Goal: Task Accomplishment & Management: Use online tool/utility

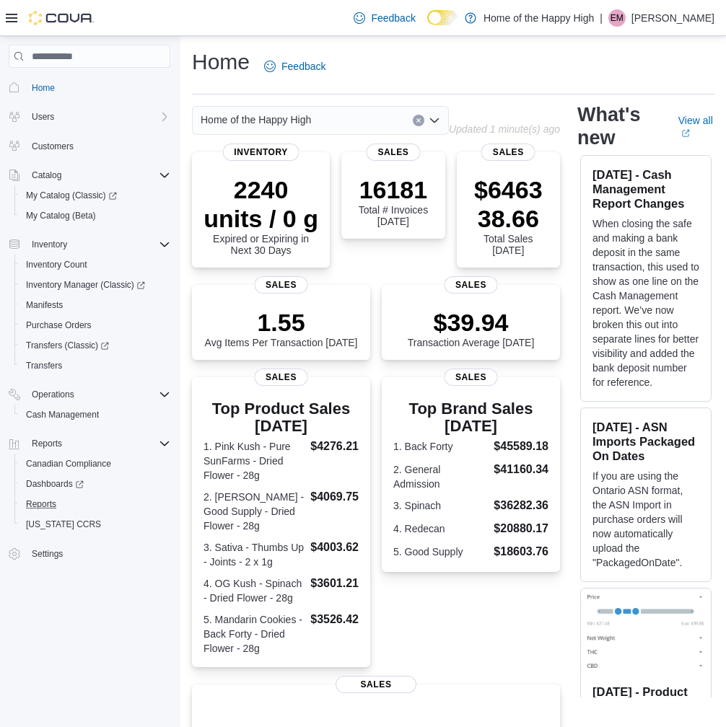
click at [50, 494] on button "Reports" at bounding box center [95, 504] width 162 height 20
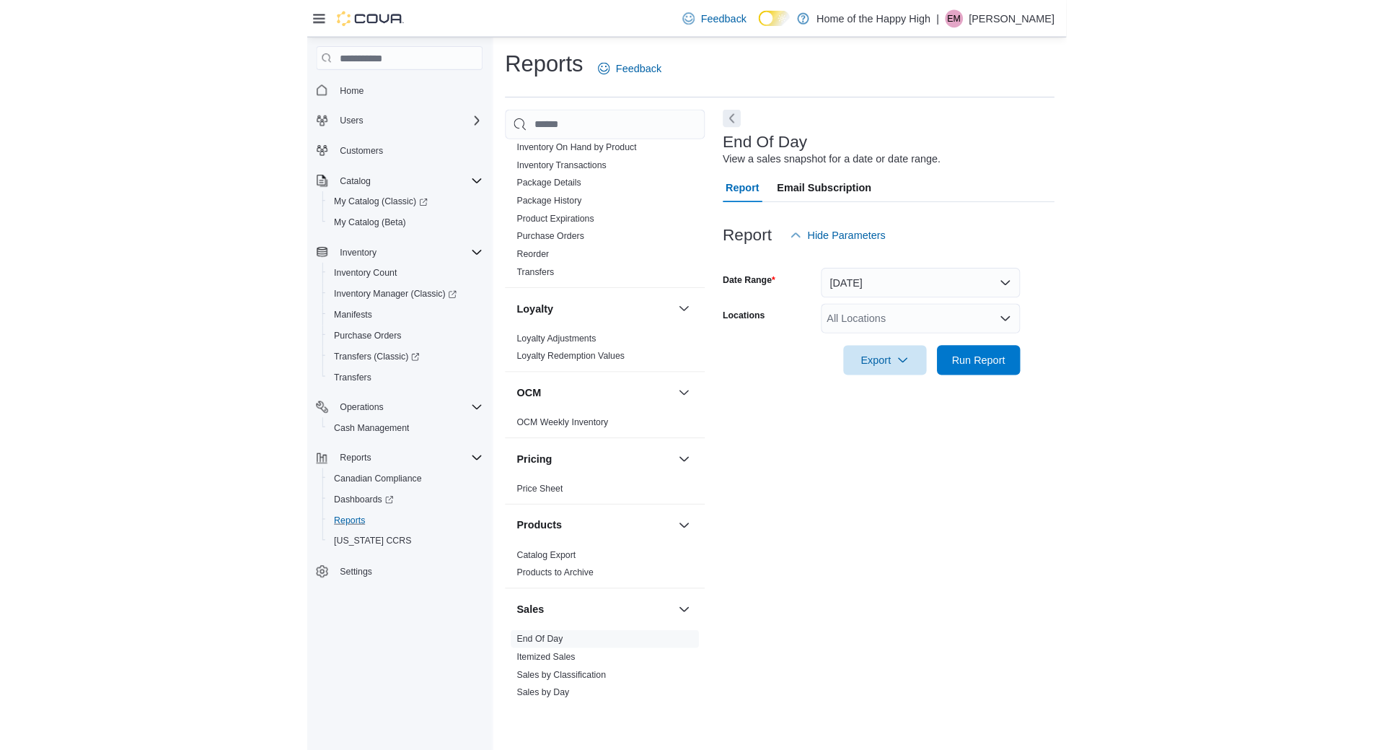
scroll to position [649, 0]
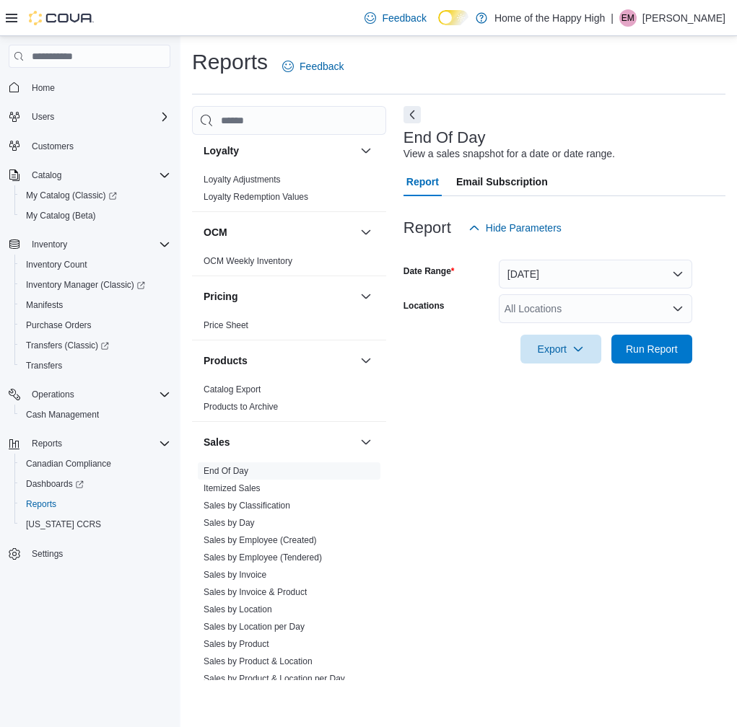
click at [563, 303] on div "All Locations" at bounding box center [594, 308] width 193 height 29
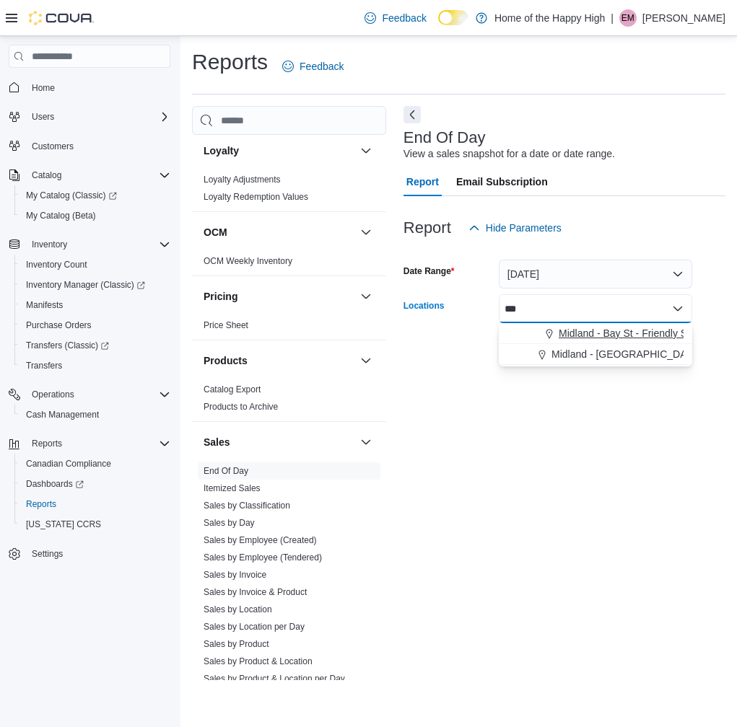
type input "***"
drag, startPoint x: 627, startPoint y: 338, endPoint x: 643, endPoint y: 267, distance: 73.3
click at [628, 338] on span "Midland - Bay St - Friendly Stranger" at bounding box center [638, 333] width 161 height 14
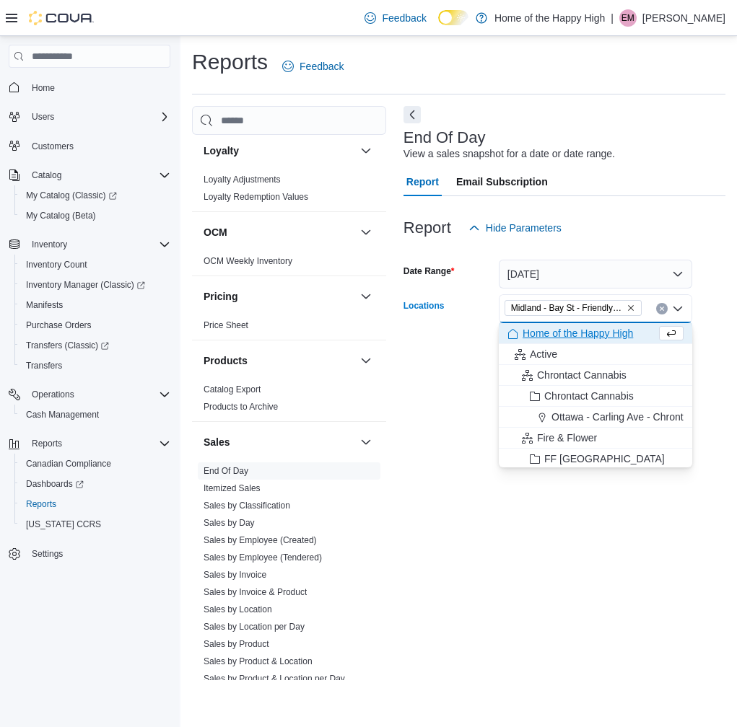
click at [652, 205] on div at bounding box center [564, 204] width 322 height 17
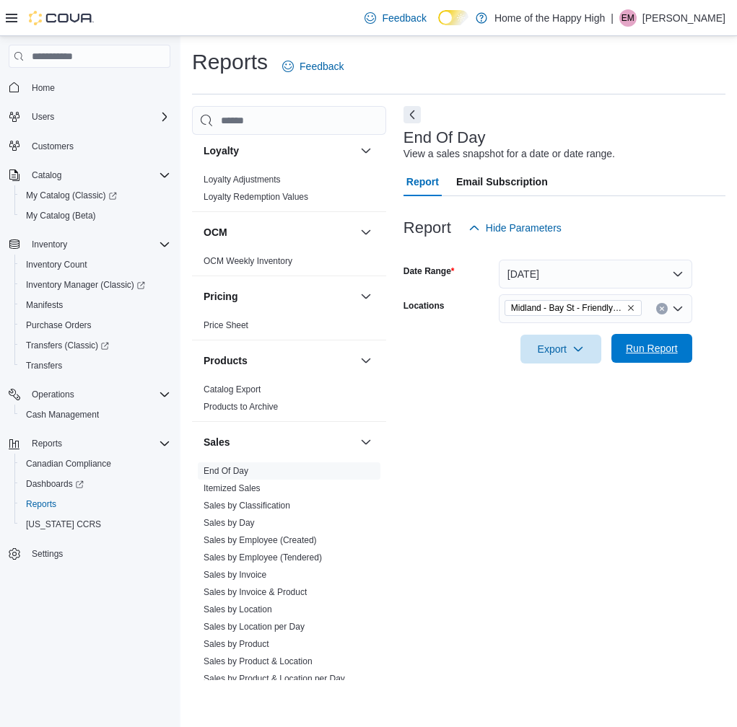
click at [649, 345] on span "Run Report" at bounding box center [651, 348] width 52 height 14
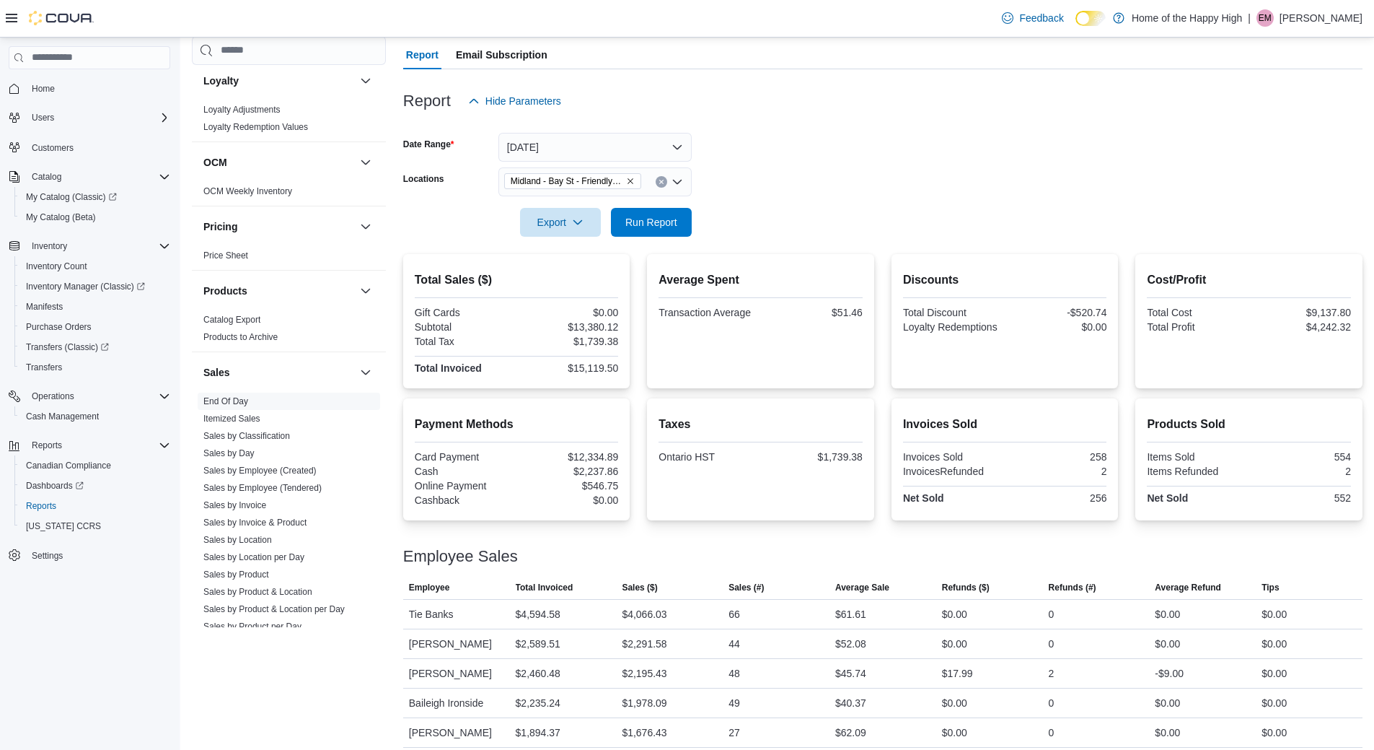
scroll to position [125, 0]
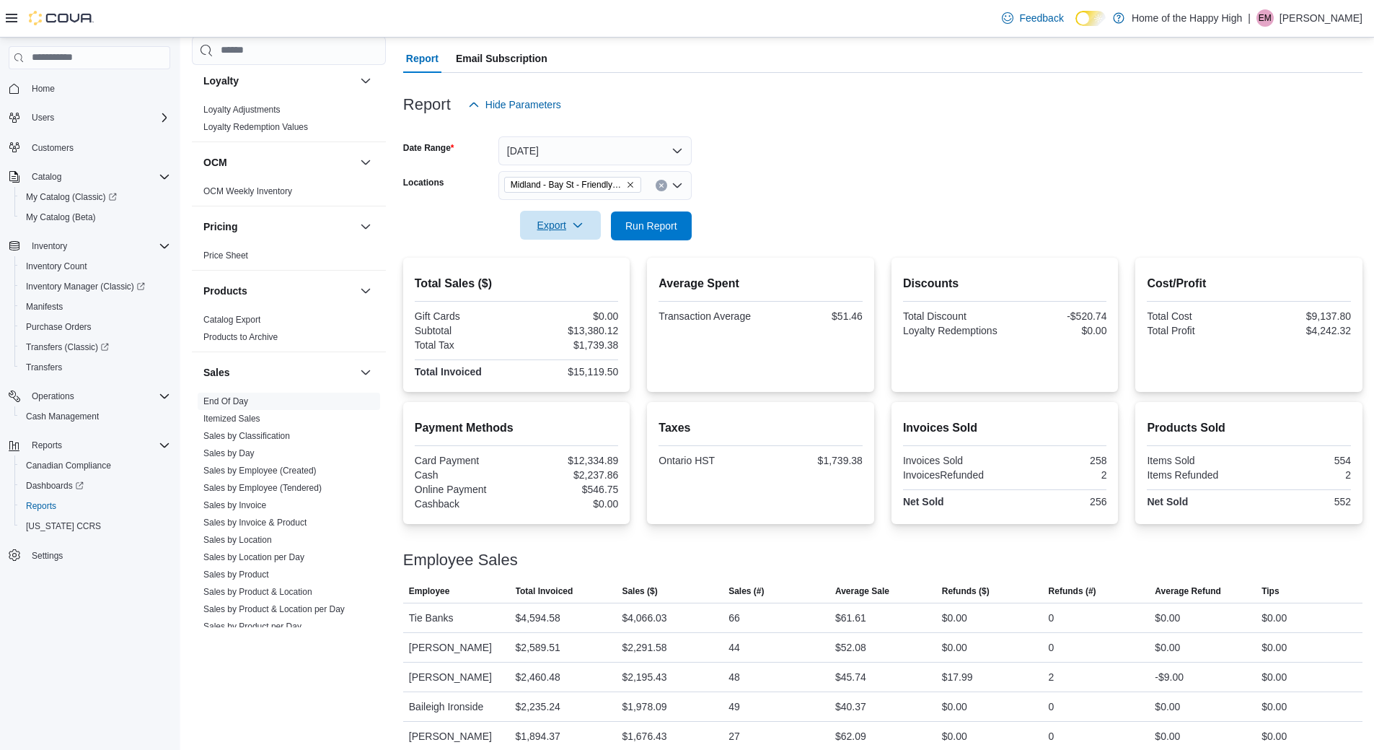
click at [564, 232] on span "Export" at bounding box center [560, 225] width 63 height 29
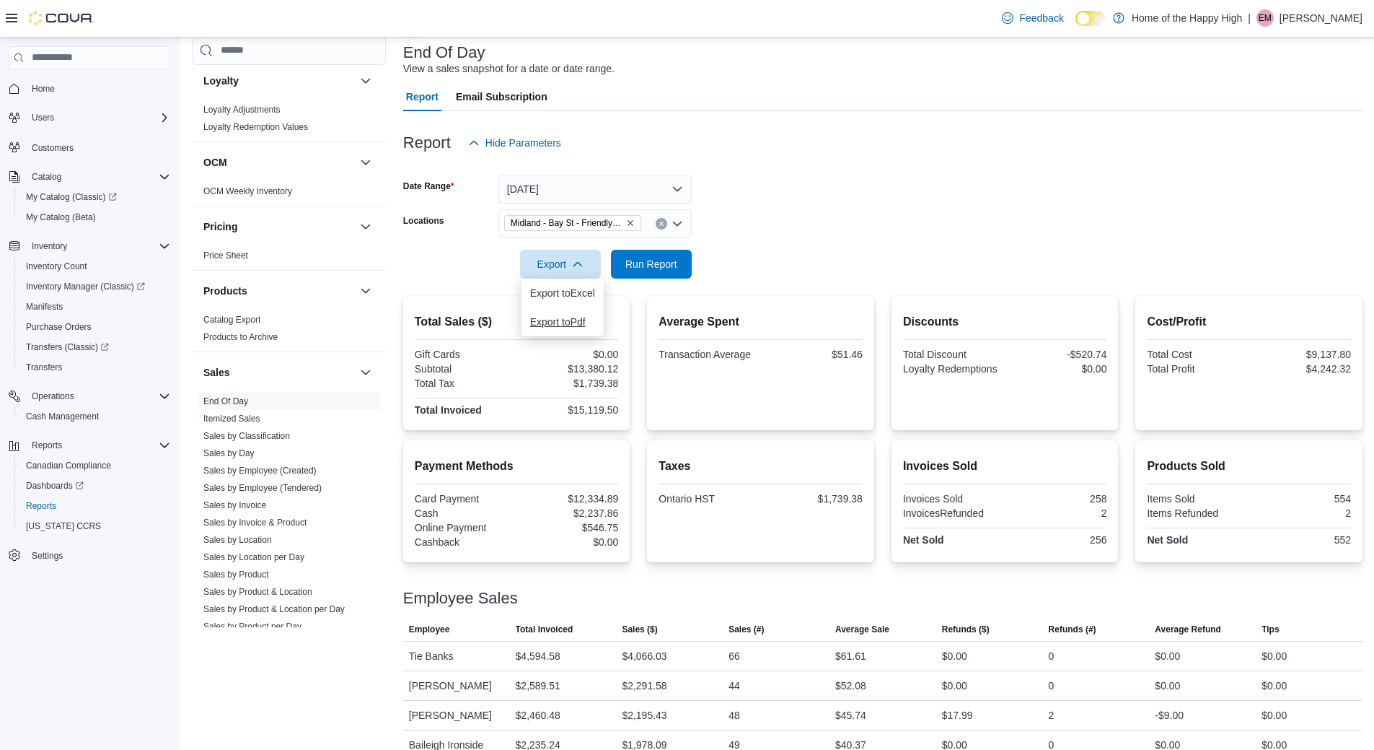
scroll to position [53, 0]
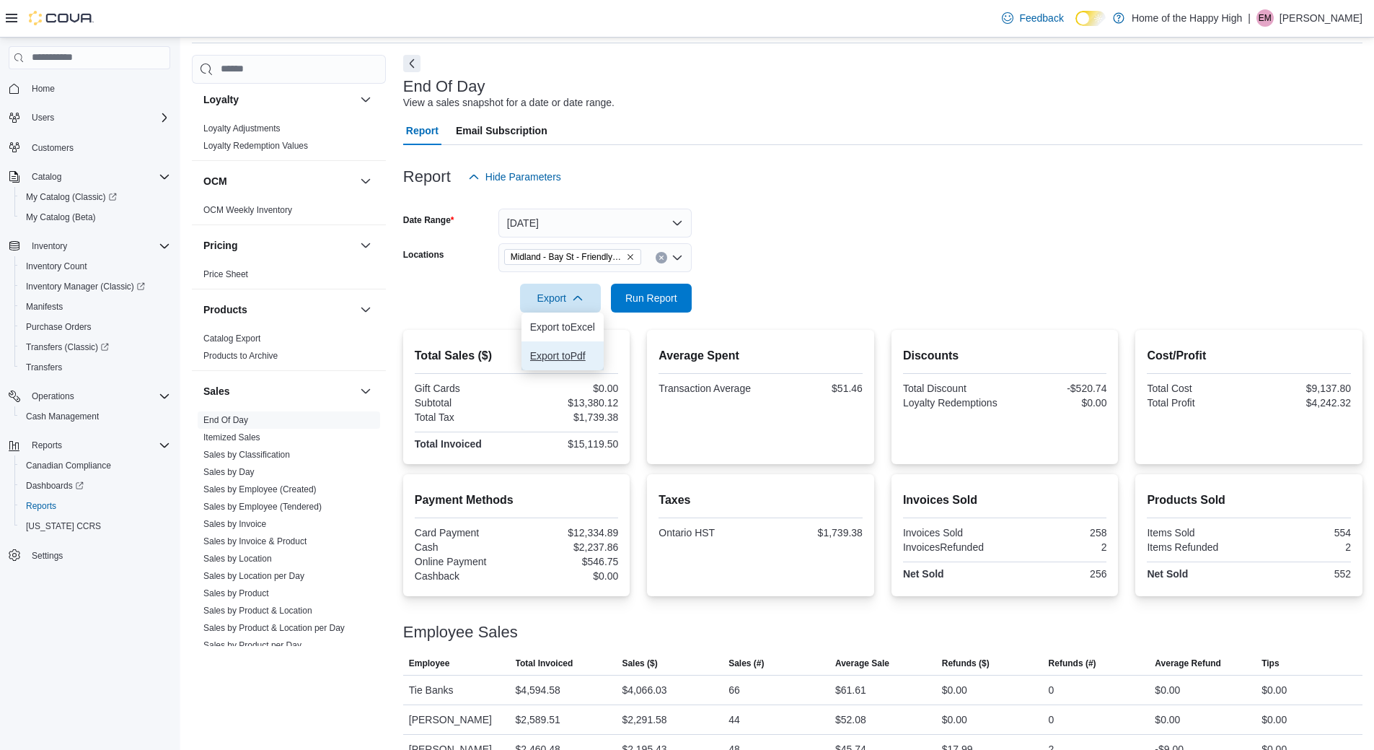
click at [571, 346] on button "Export to Pdf" at bounding box center [563, 355] width 82 height 29
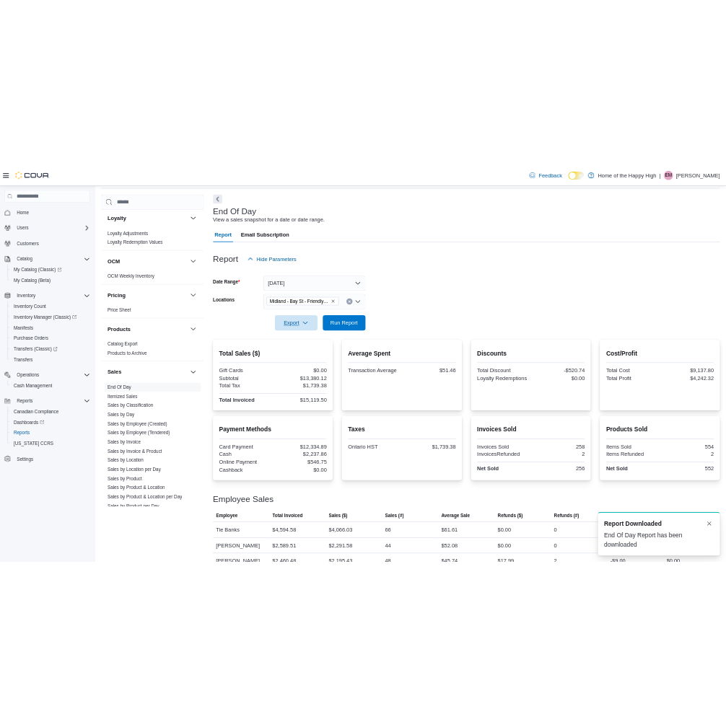
scroll to position [0, 0]
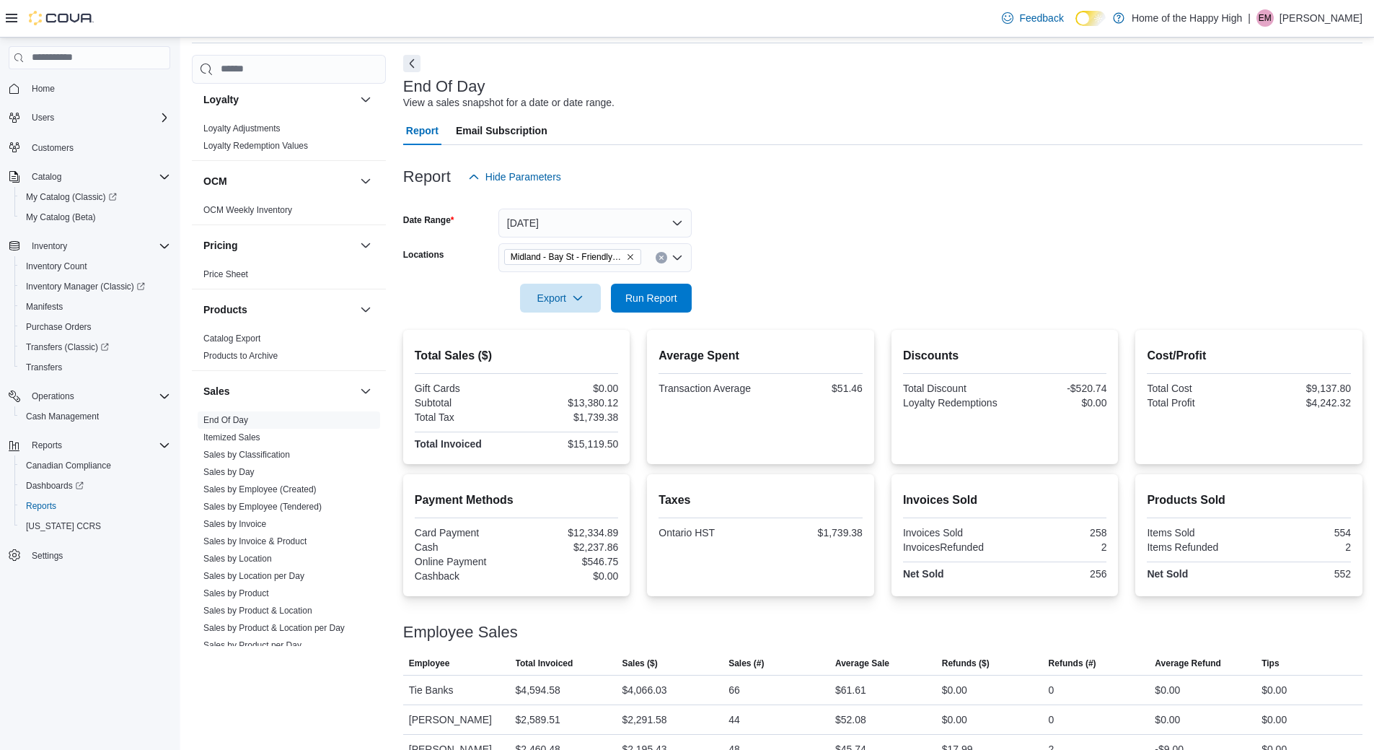
click at [736, 216] on form "Date Range [DATE] Locations [GEOGRAPHIC_DATA] - [GEOGRAPHIC_DATA] - Friendly St…" at bounding box center [882, 251] width 959 height 121
